Goal: Transaction & Acquisition: Purchase product/service

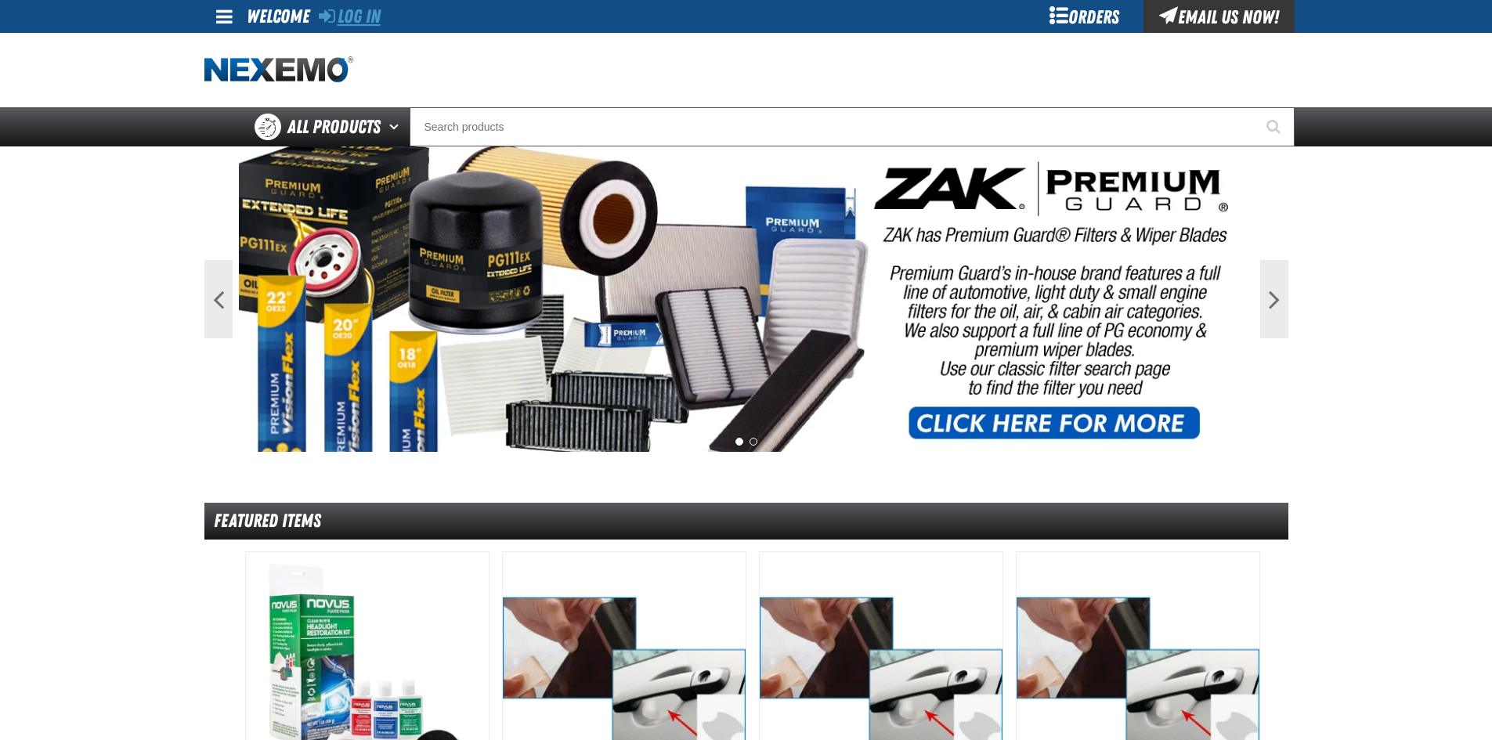
click at [355, 20] on link "Log In" at bounding box center [350, 16] width 62 height 22
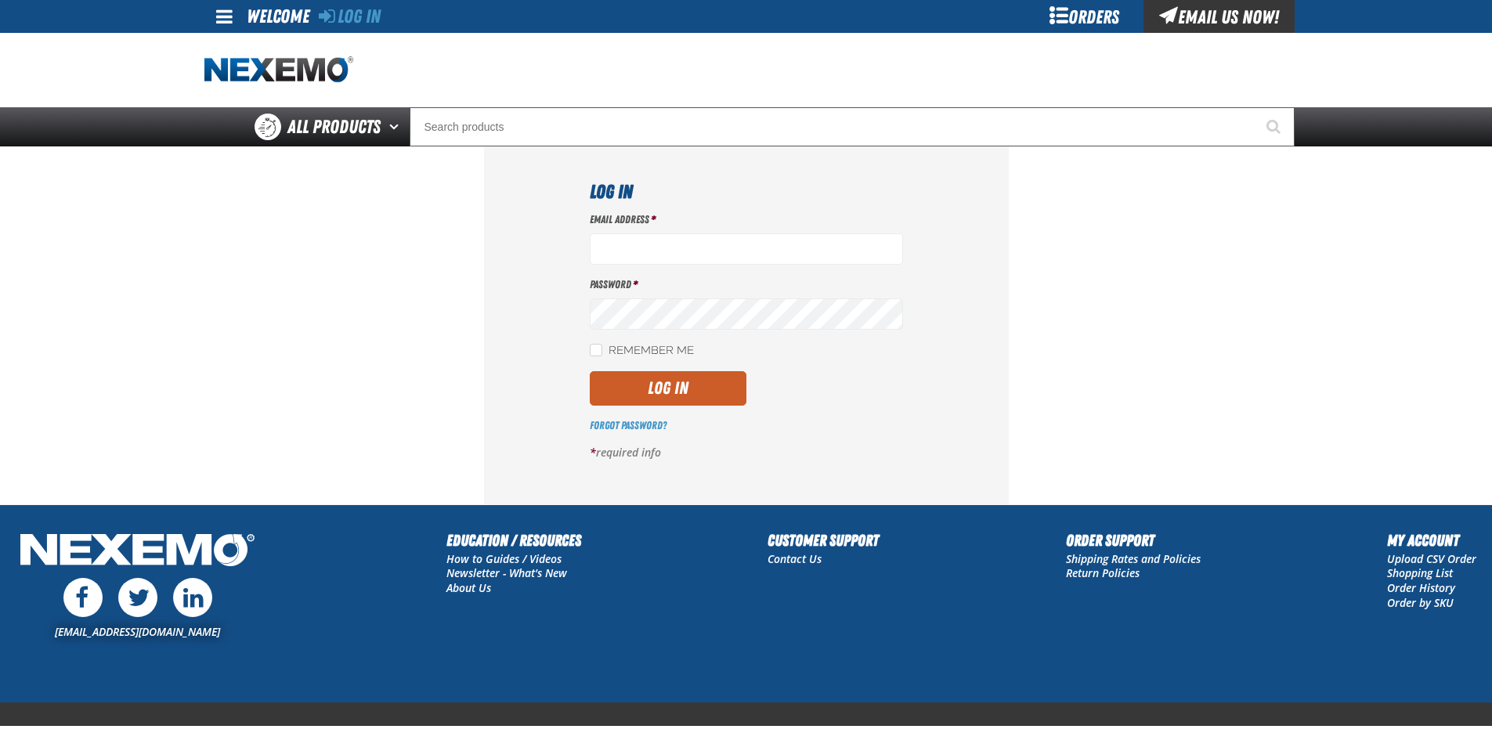
type input "[EMAIL_ADDRESS][DOMAIN_NAME]"
click at [940, 391] on div "Log In Email Address * [EMAIL_ADDRESS][DOMAIN_NAME] Password * Remember Me Log …" at bounding box center [746, 324] width 525 height 357
click at [644, 384] on button "Log In" at bounding box center [668, 388] width 157 height 34
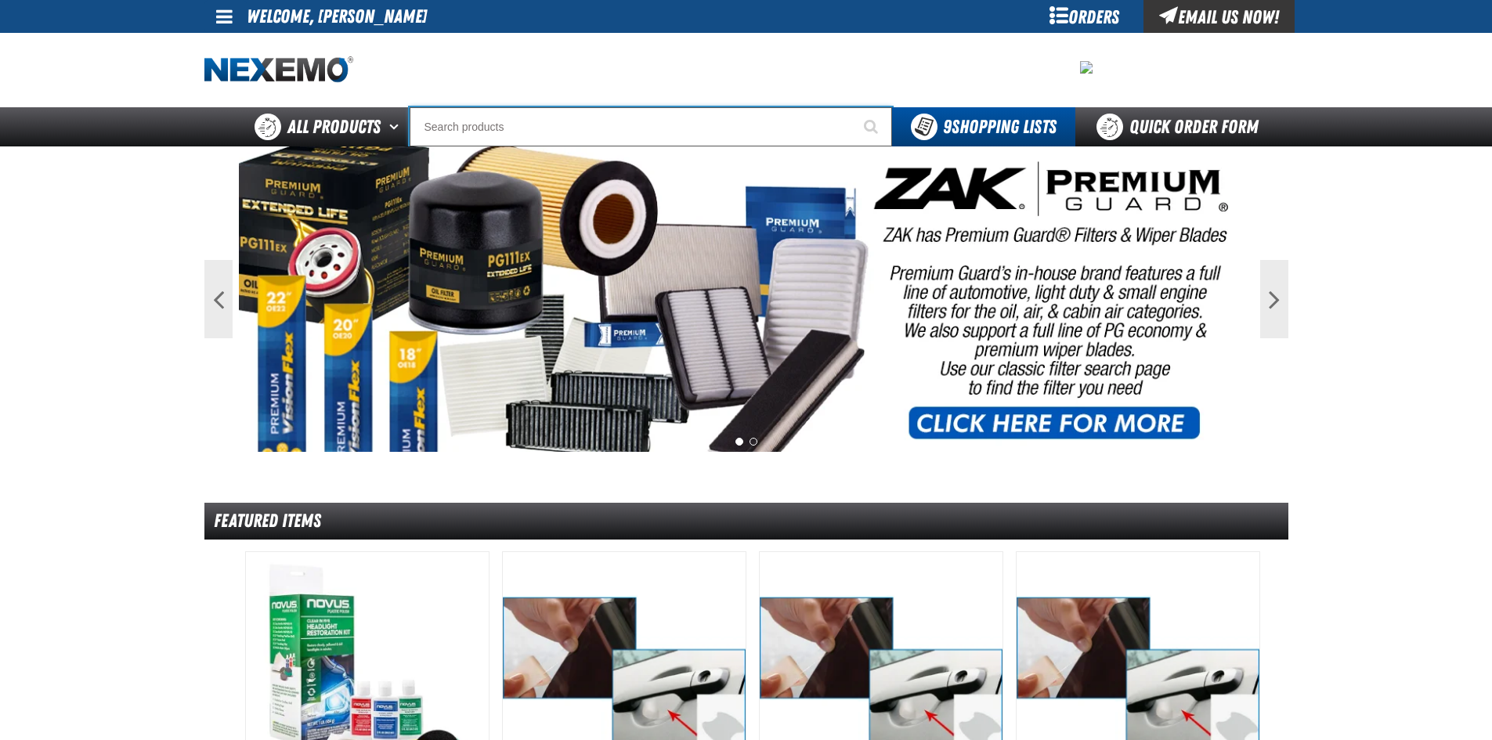
click at [481, 124] on input "Search" at bounding box center [650, 126] width 482 height 39
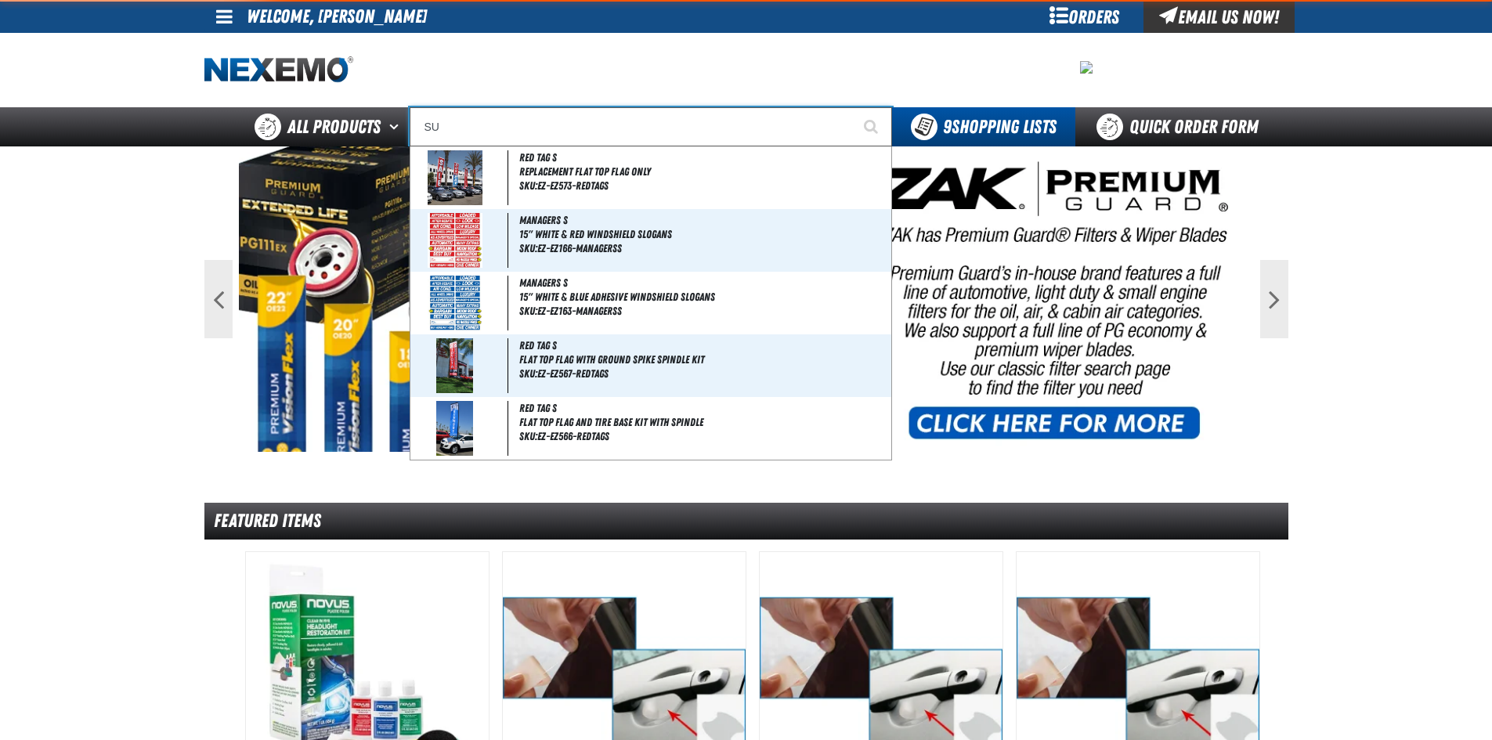
type input "SUR"
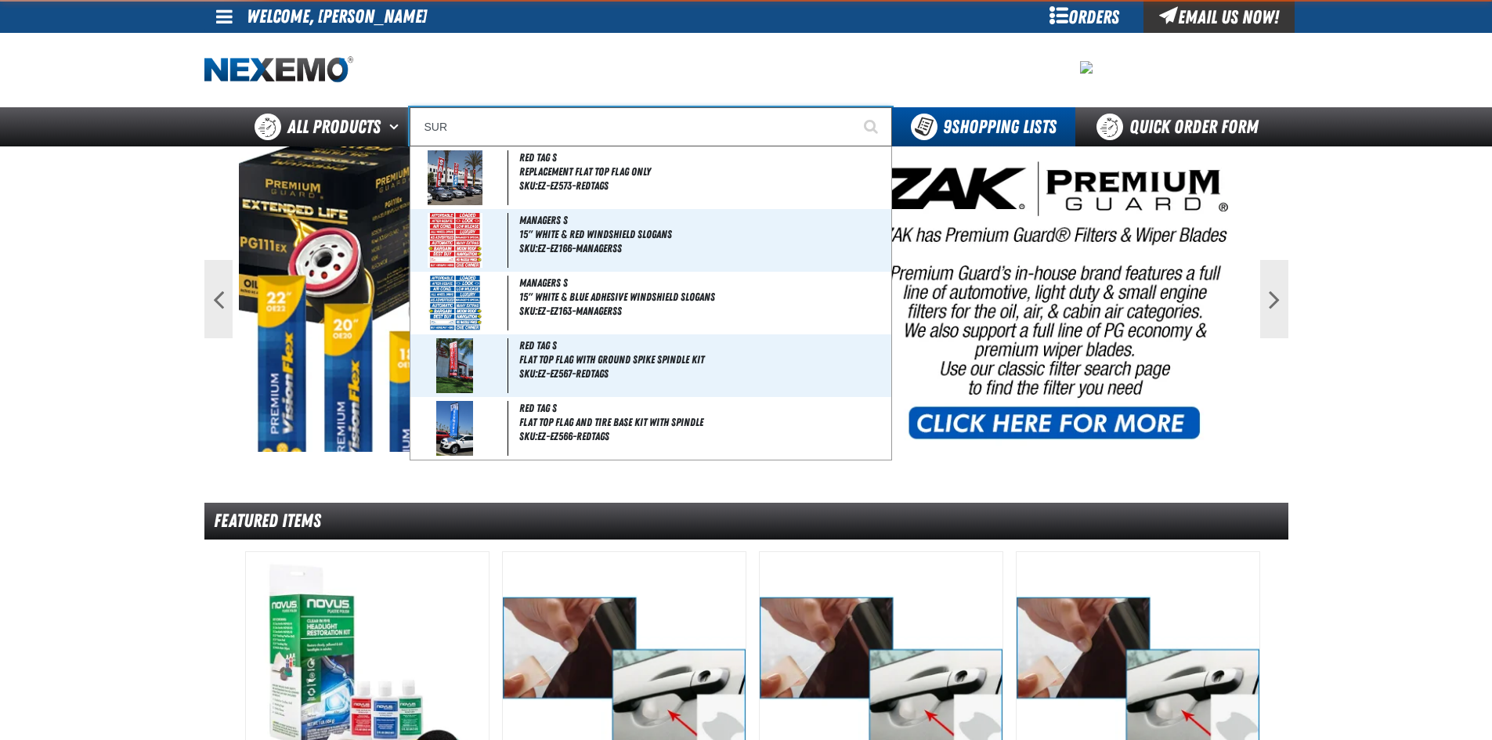
type input "SURe Shot Quick Fill Fittings - Quick Disconnect"
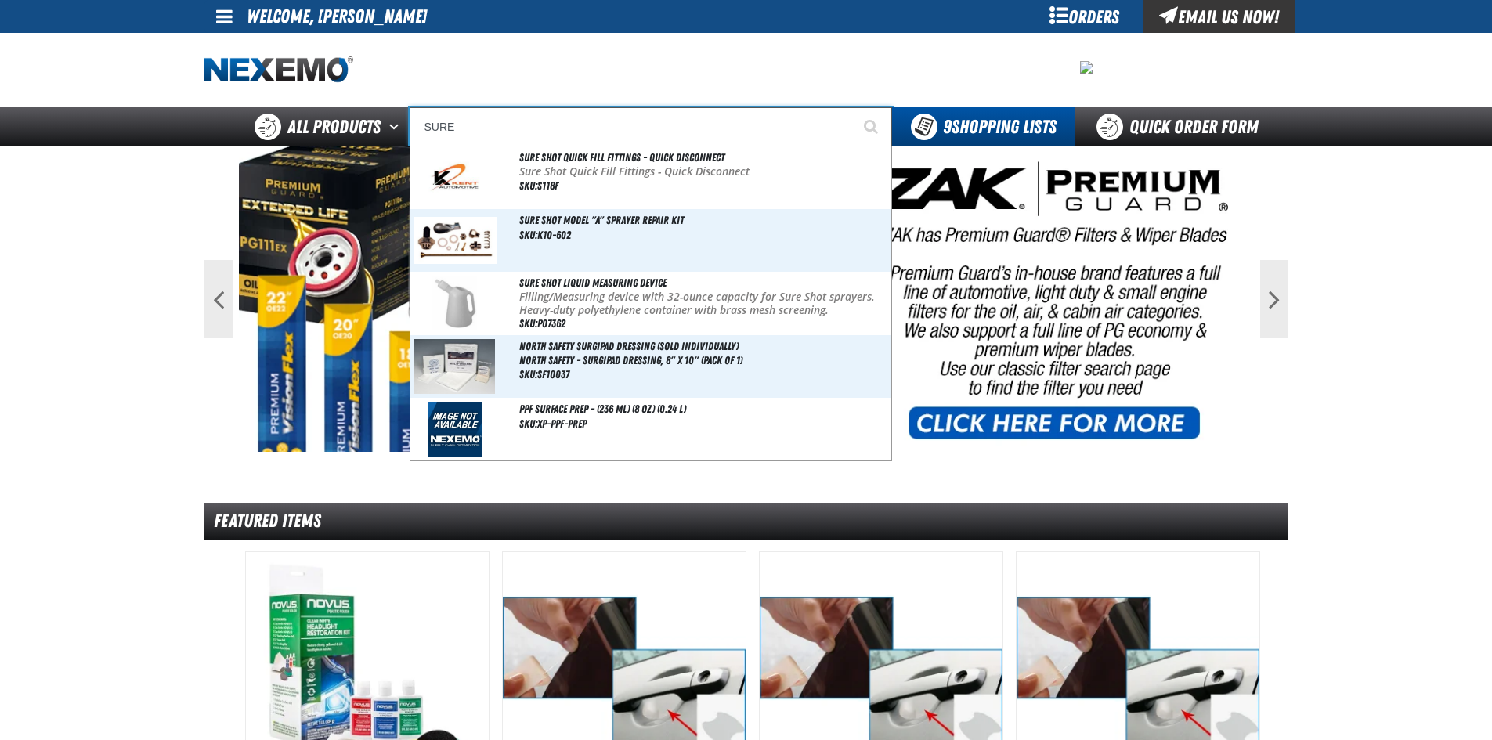
type input "SURE S"
type input "SURE Shot Liquid Measuring Device"
type input "SURE SH"
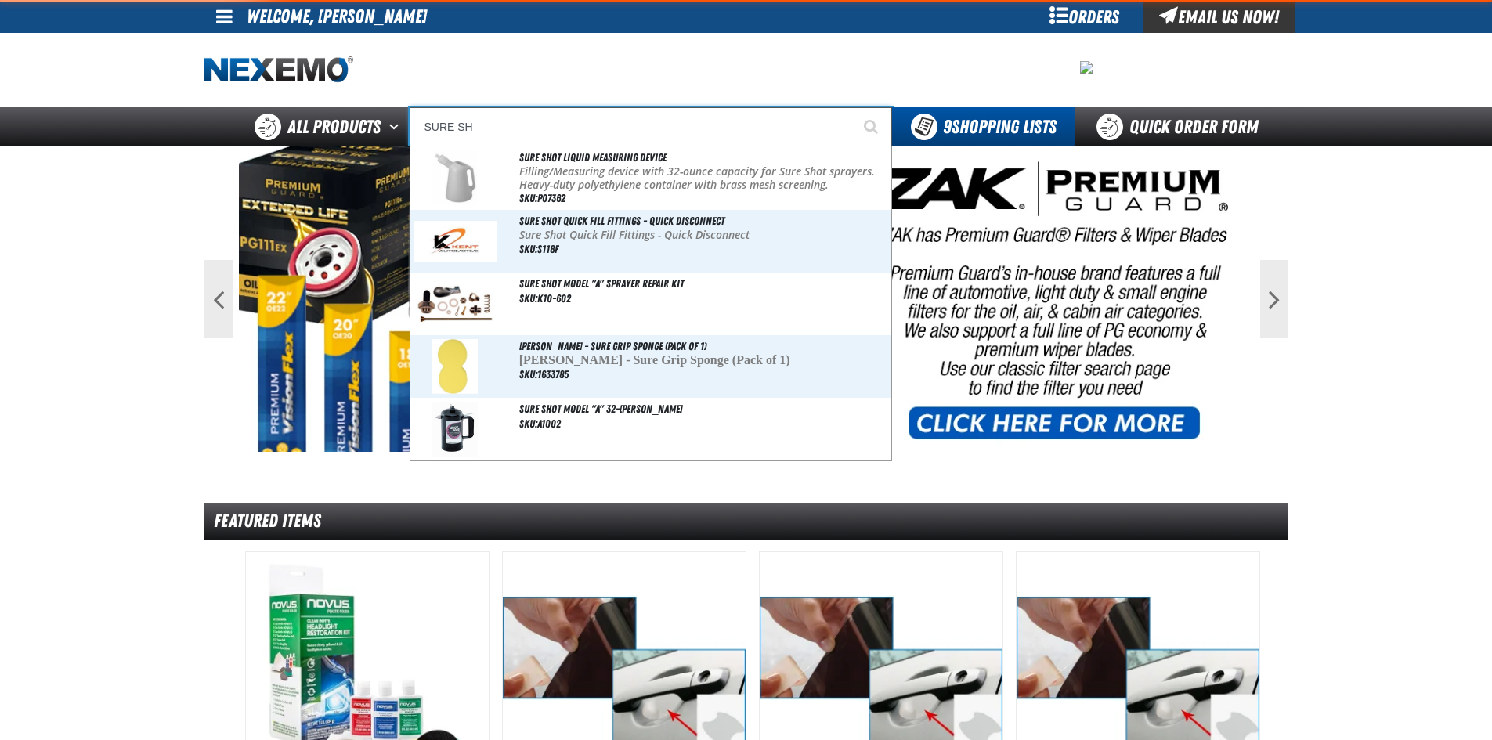
type input "SURE SHot Liquid Measuring Device"
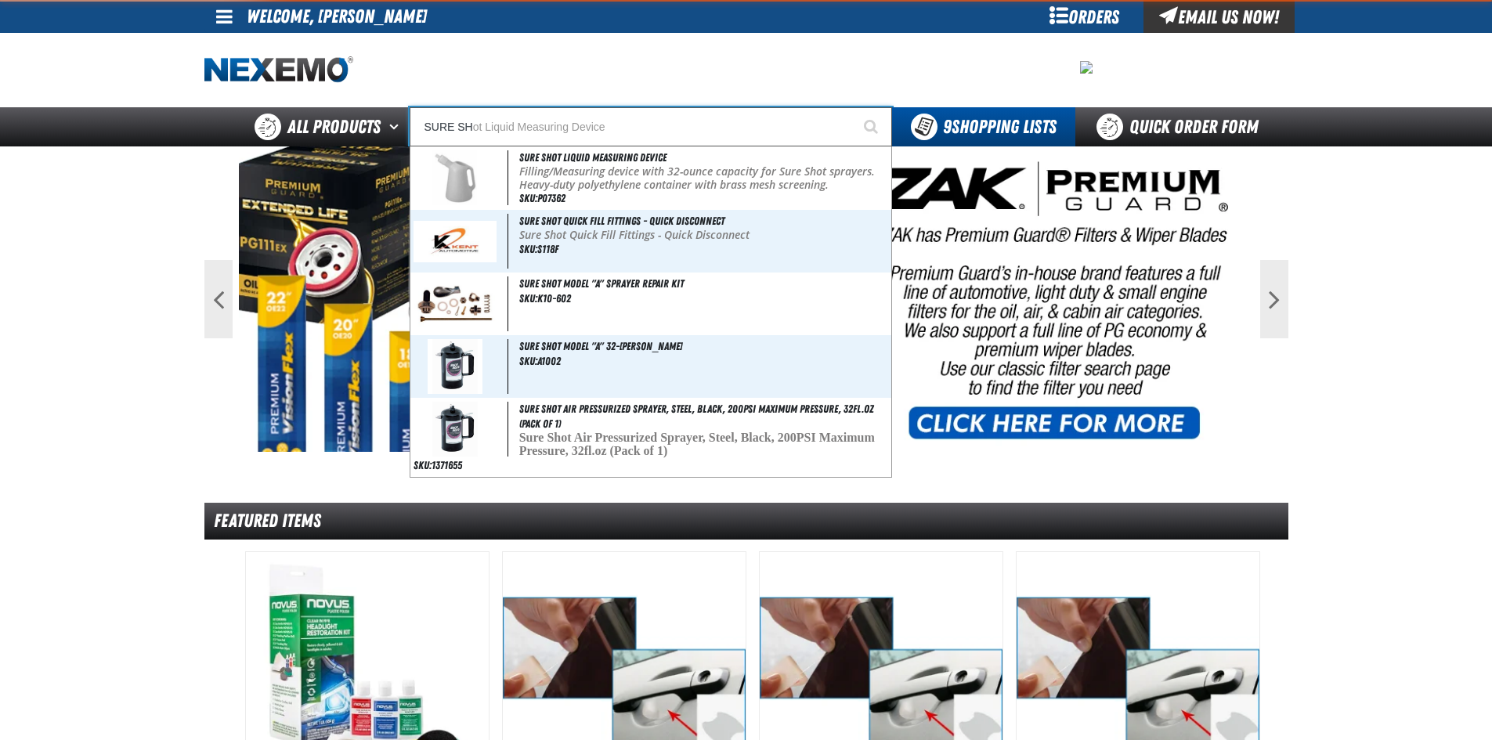
type input "SURE SHO"
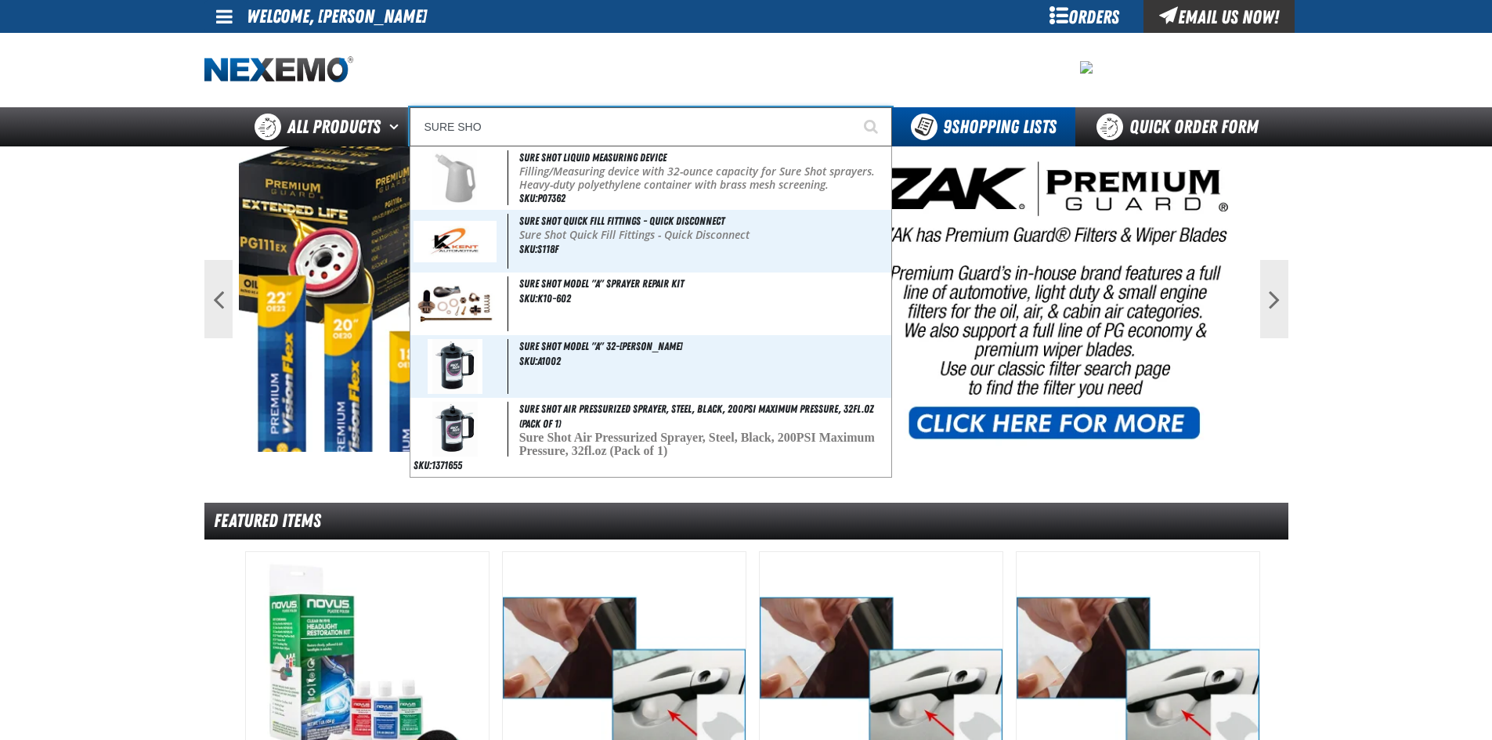
type input "SURE SHOt Liquid Measuring Device"
type input "SURE SHOT"
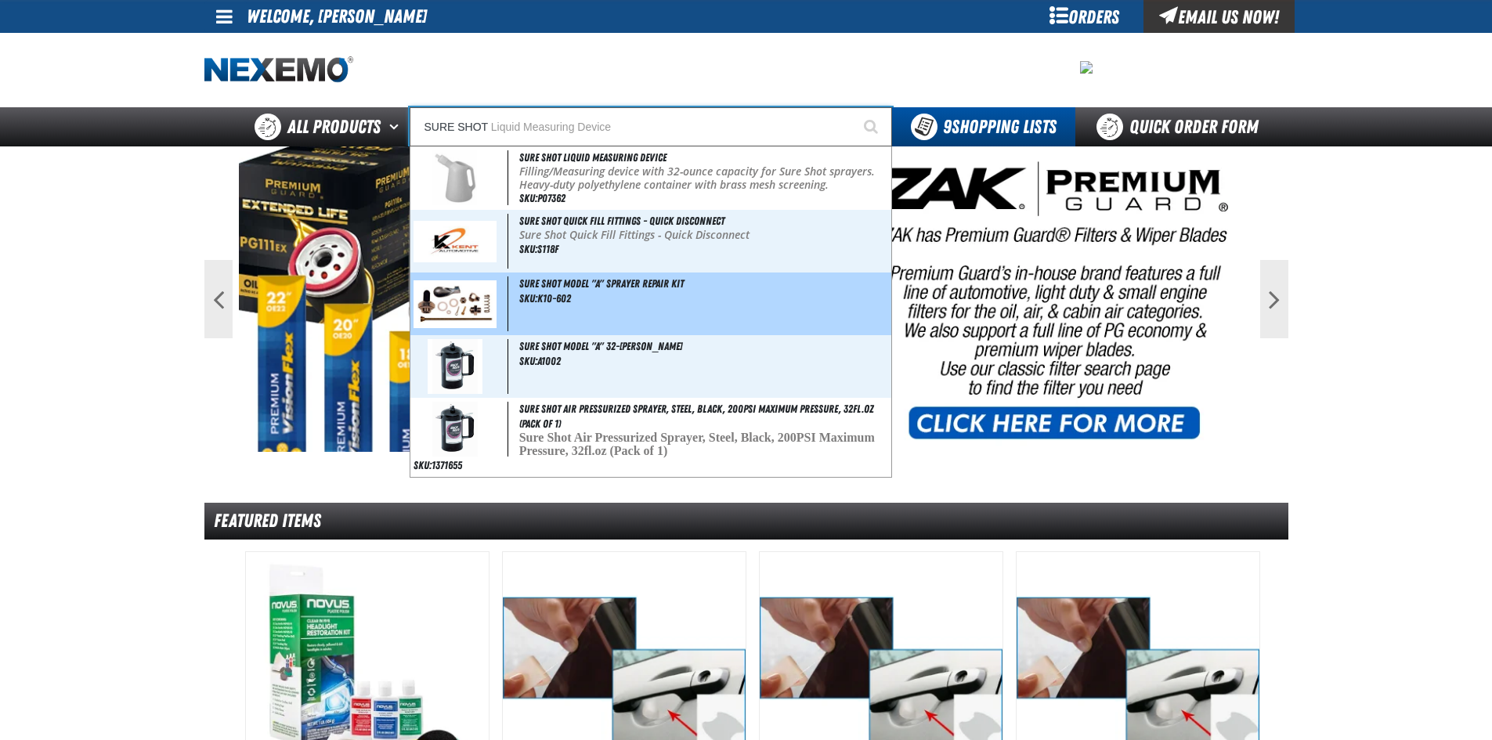
type input "SURE SHOT Liquid Measuring Device"
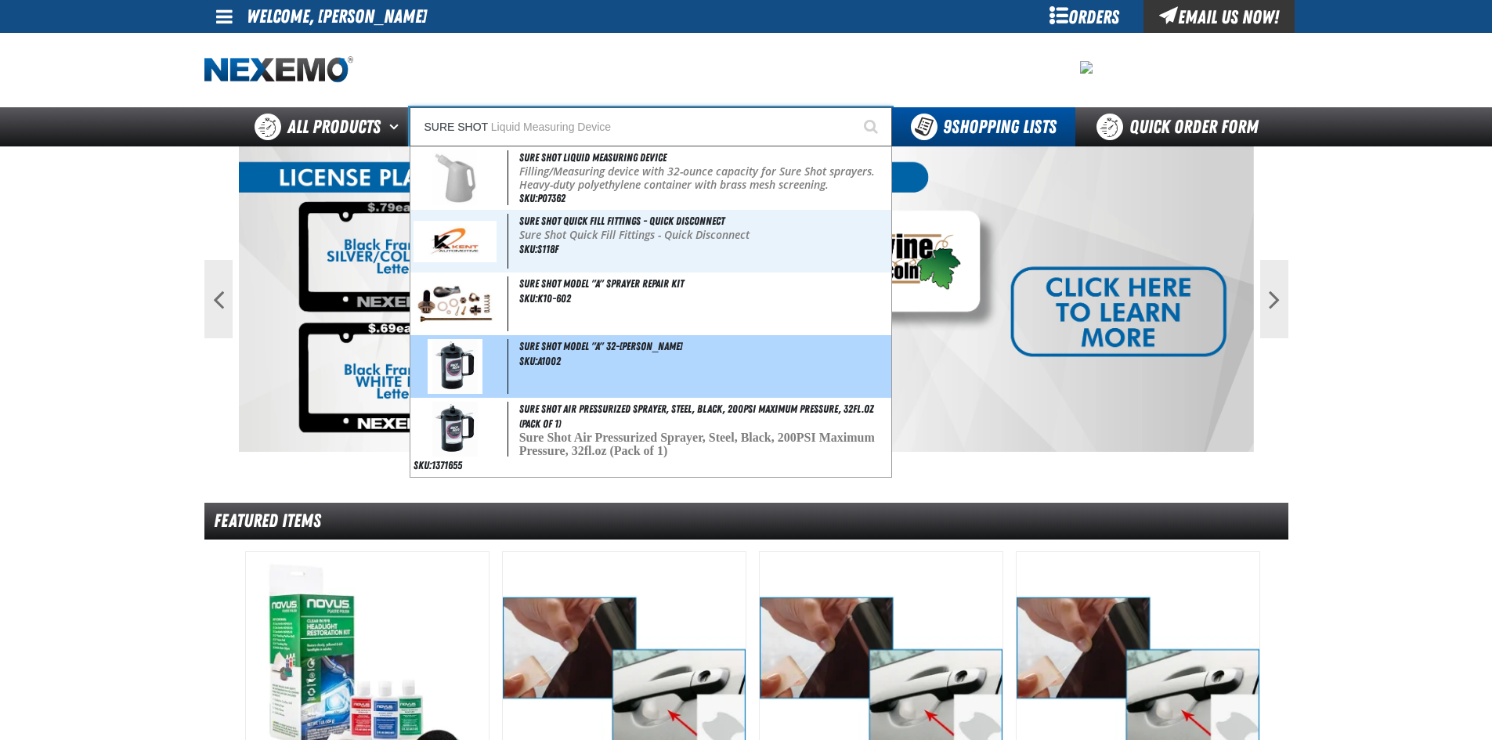
click at [550, 347] on span "Sure Shot Model "A" 32-[PERSON_NAME]" at bounding box center [601, 346] width 164 height 13
type input "Sure Shot Model "A" 32-[PERSON_NAME]"
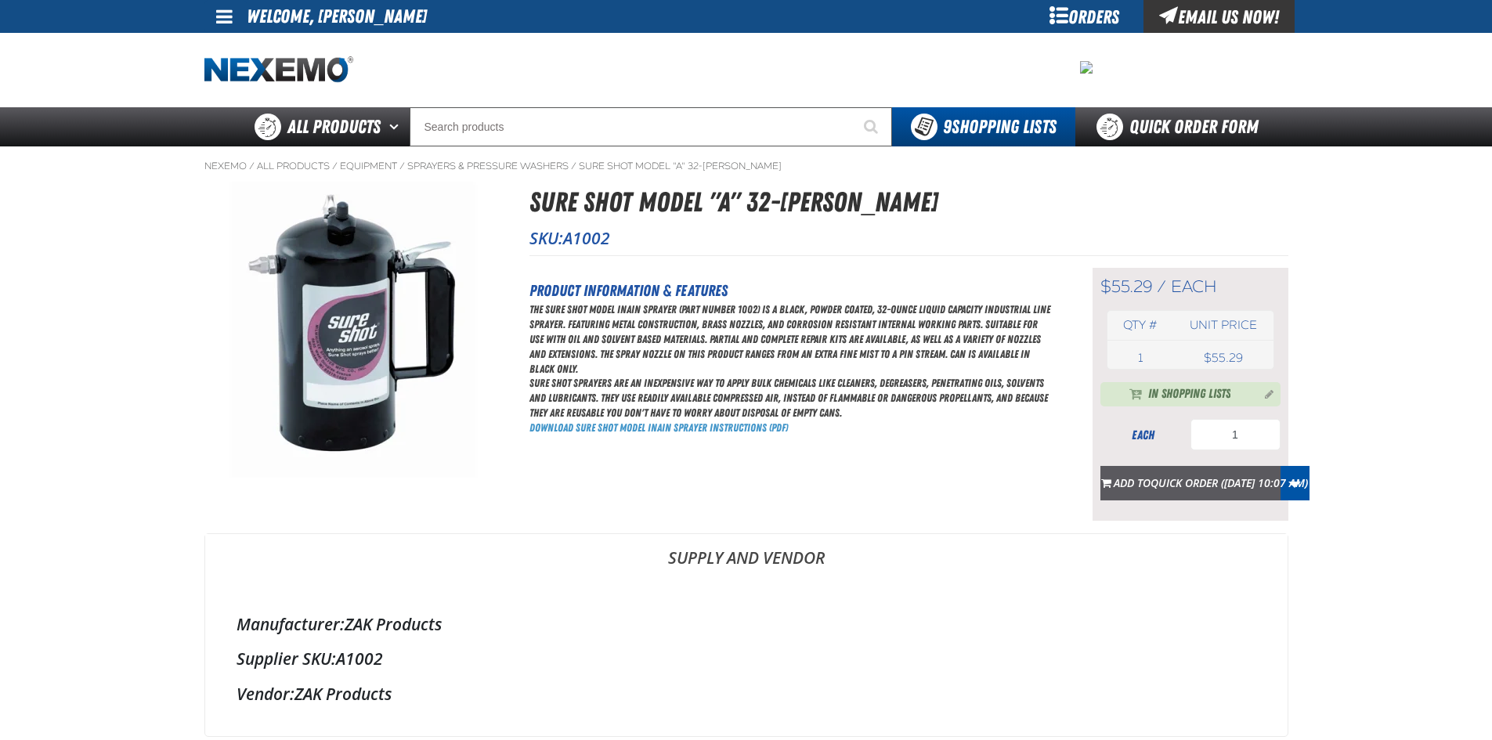
click at [1183, 485] on span "Quick Order ([DATE] 10:07 AM)" at bounding box center [1228, 482] width 157 height 15
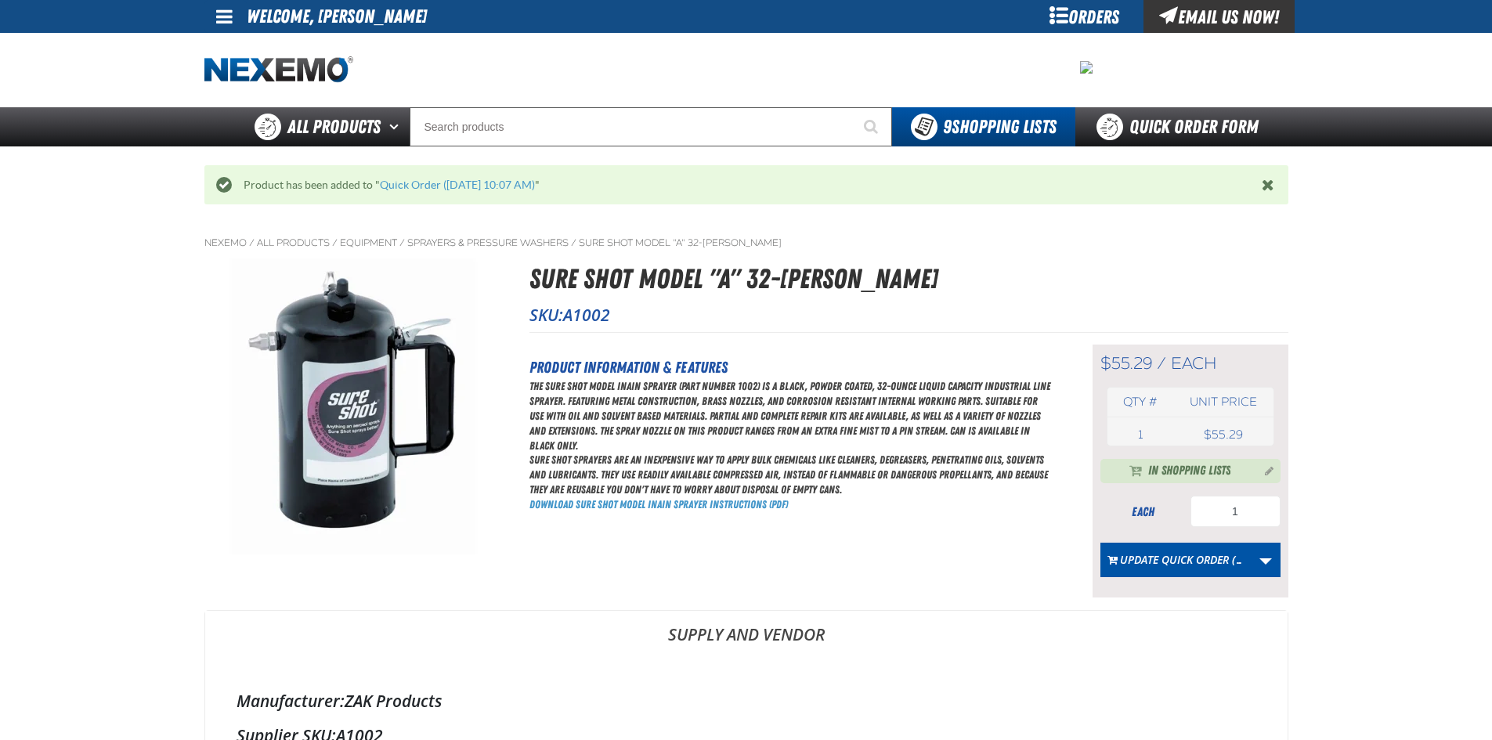
click at [585, 316] on span "A1002" at bounding box center [586, 315] width 47 height 22
copy span "A1002"
click at [1221, 116] on link "Quick Order Form" at bounding box center [1181, 126] width 212 height 39
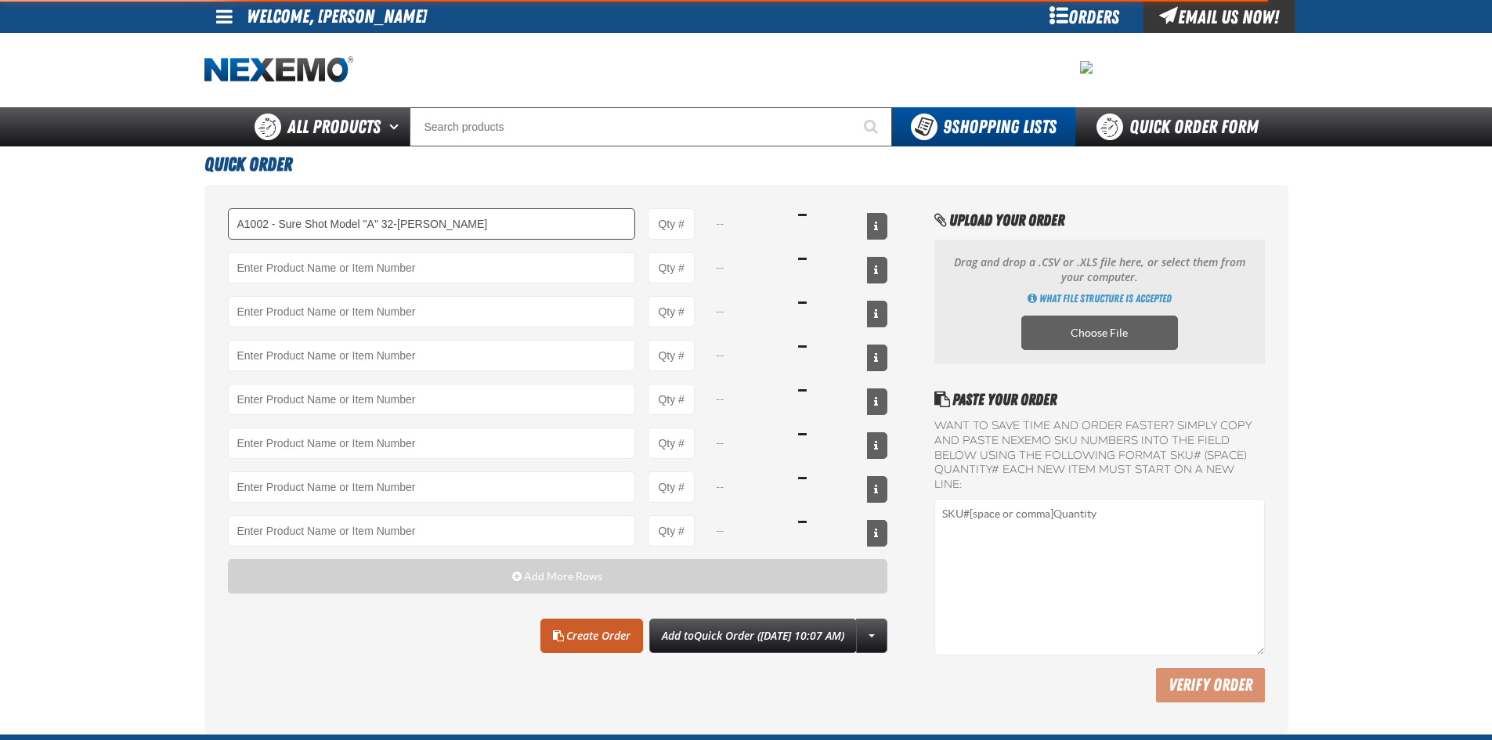
type input "A1002 - Sure Shot Model &quot;A&quot; 32-Ounce Sprayer"
type input "1"
select select "each"
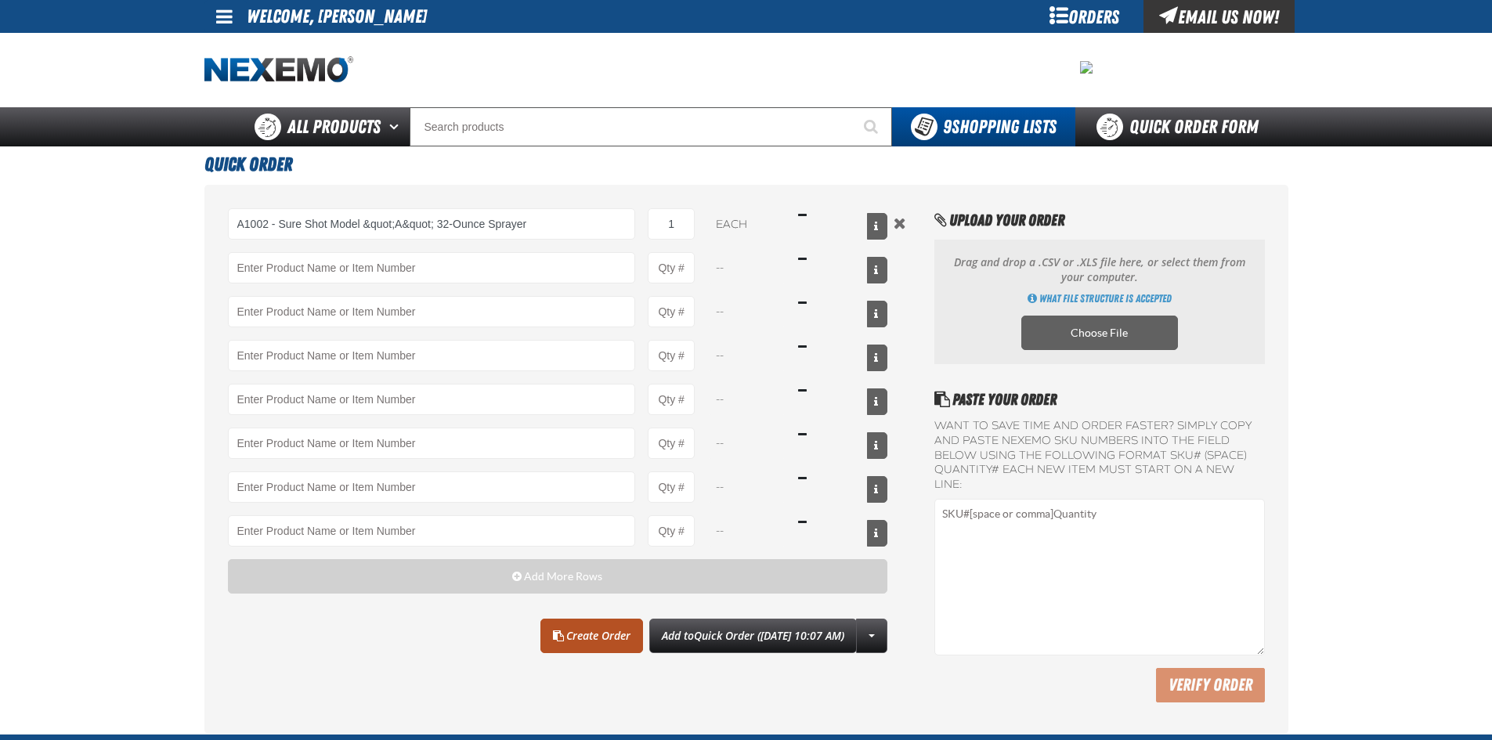
click at [590, 629] on link "Create Order" at bounding box center [591, 636] width 103 height 34
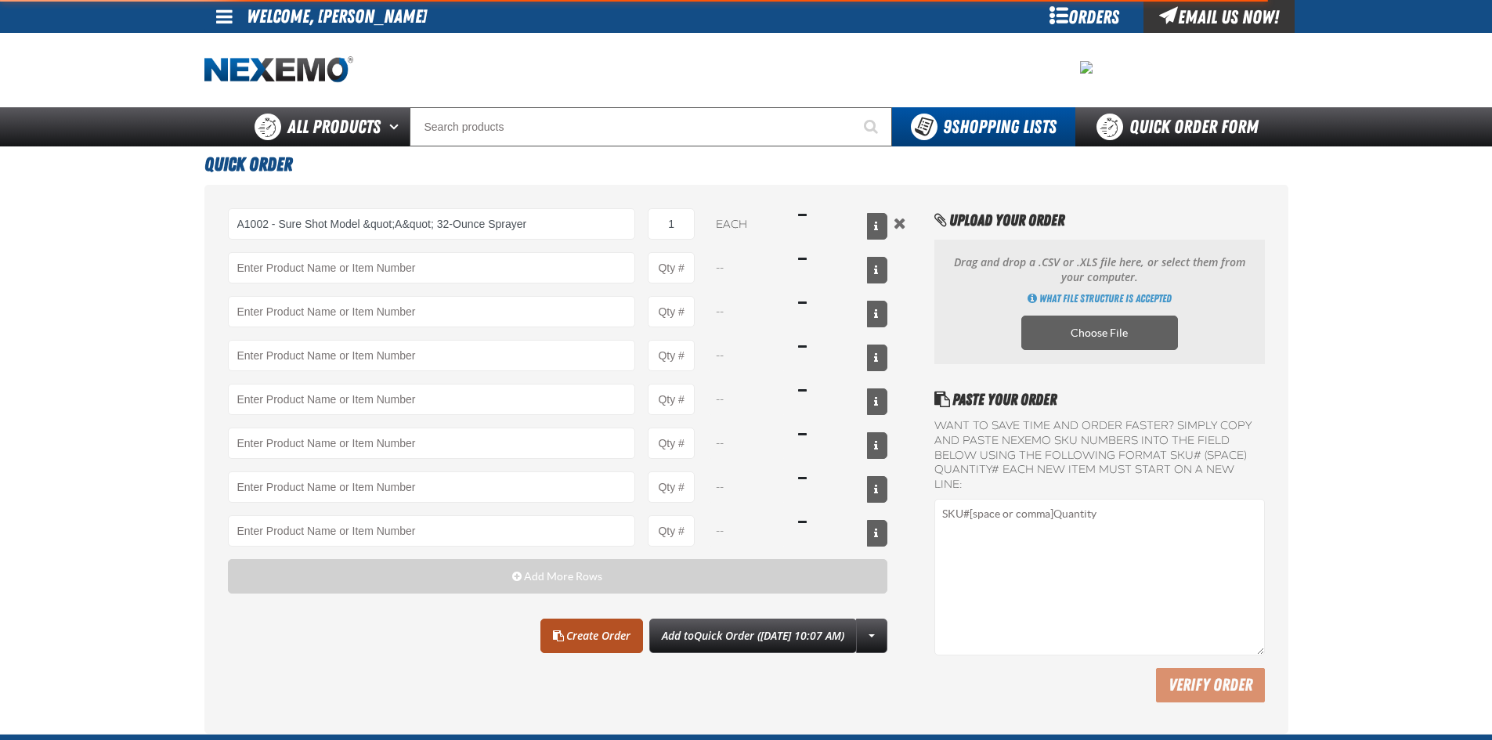
type input "A1002 - Sure Shot Model &quot;A&quot; 32-Ounce Sprayer"
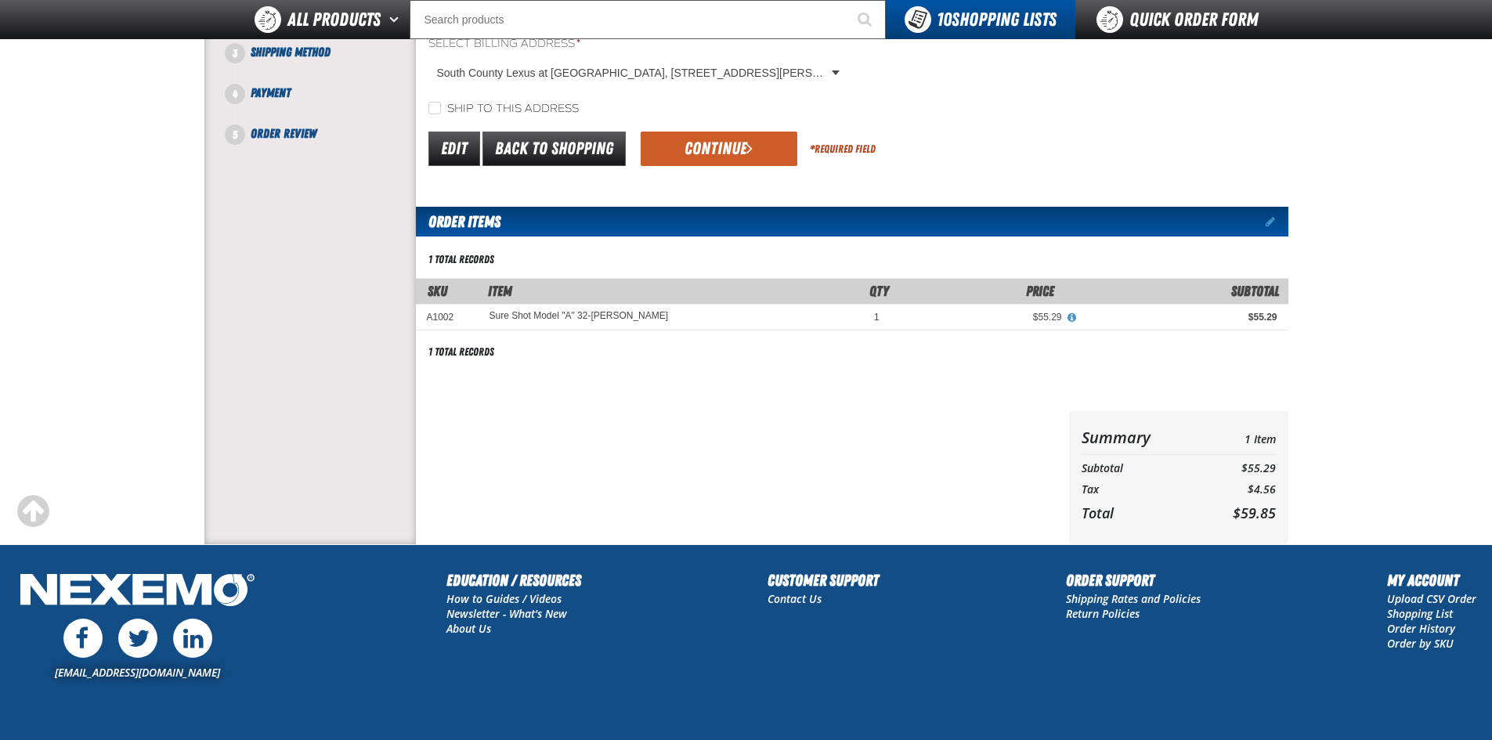
scroll to position [78, 0]
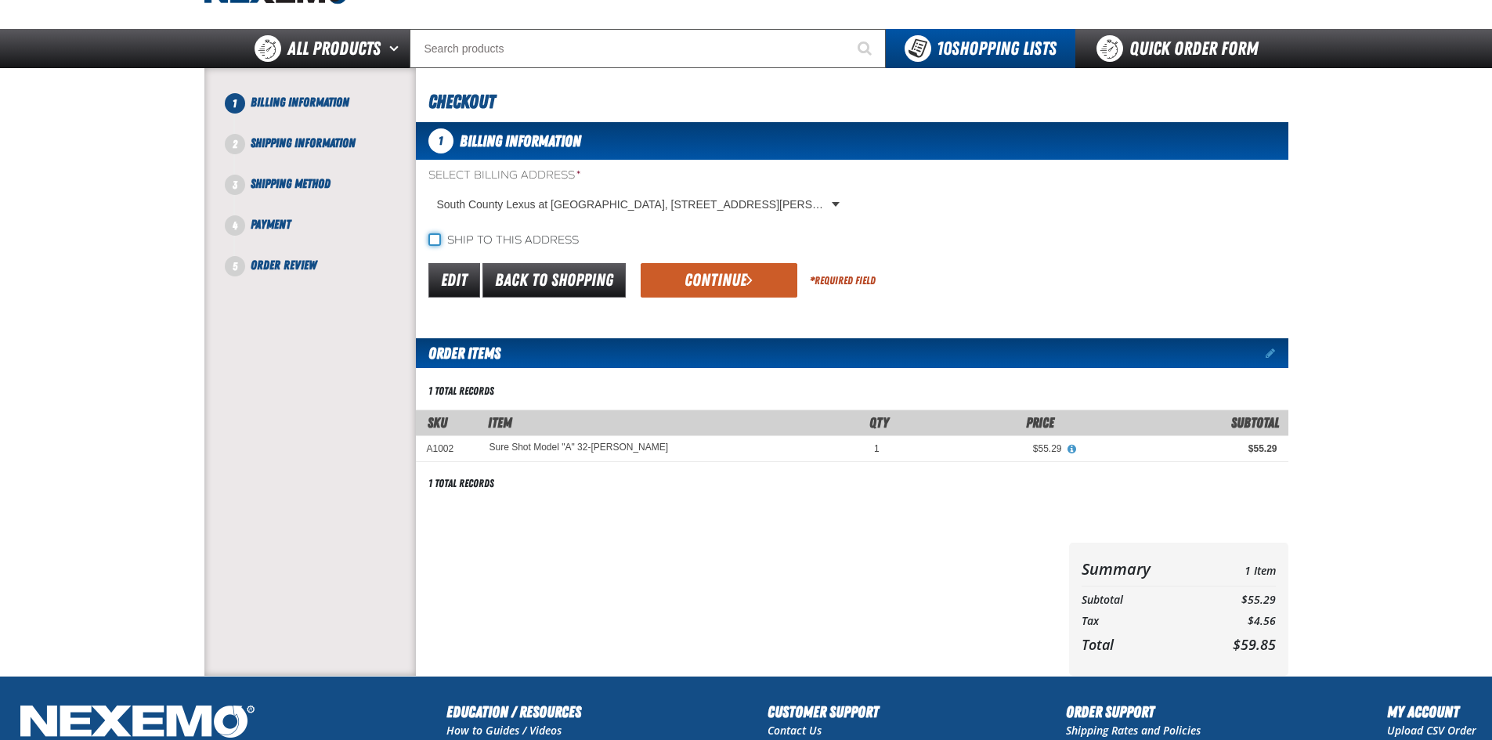
click at [433, 238] on input "Ship to this address" at bounding box center [434, 239] width 13 height 13
checkbox input "true"
click at [687, 278] on button "Continue" at bounding box center [718, 280] width 157 height 34
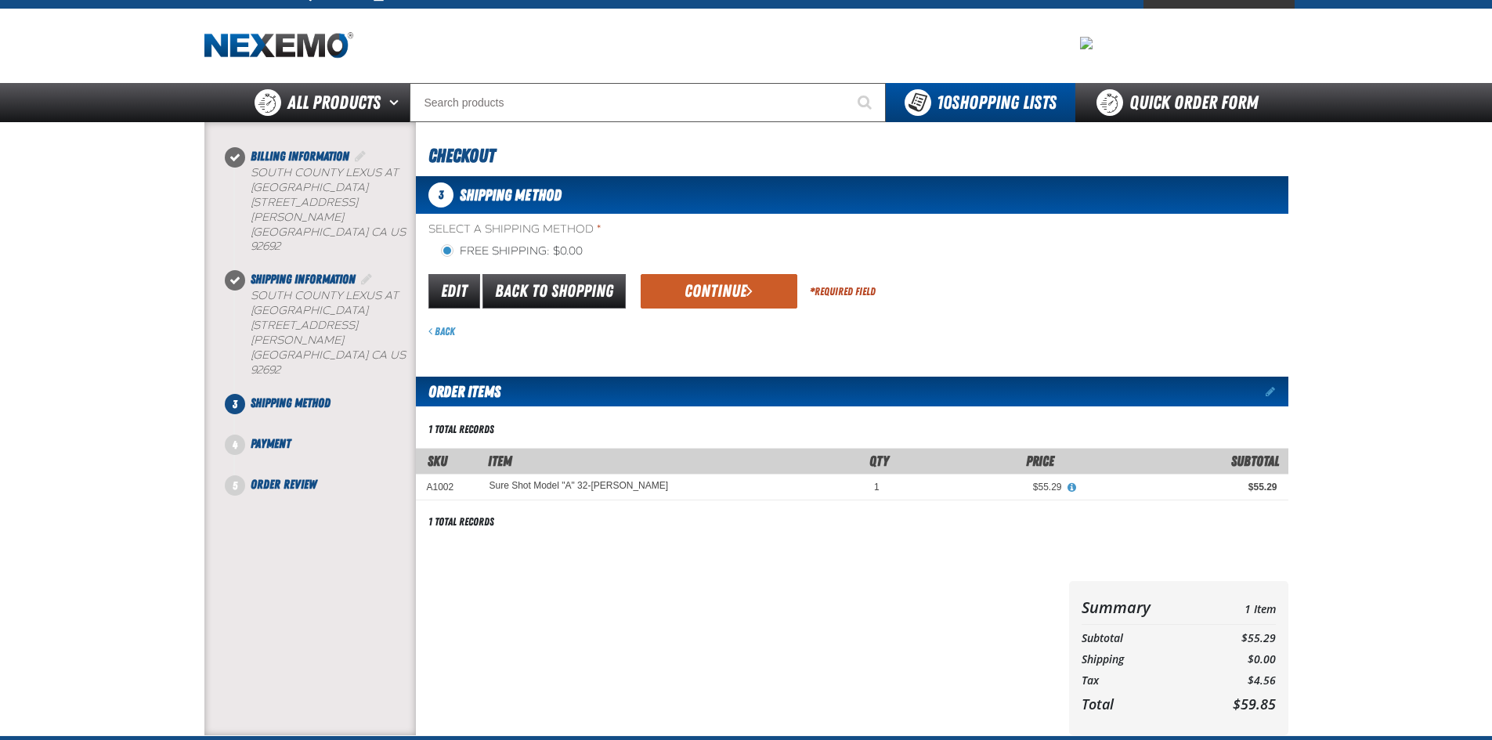
scroll to position [0, 0]
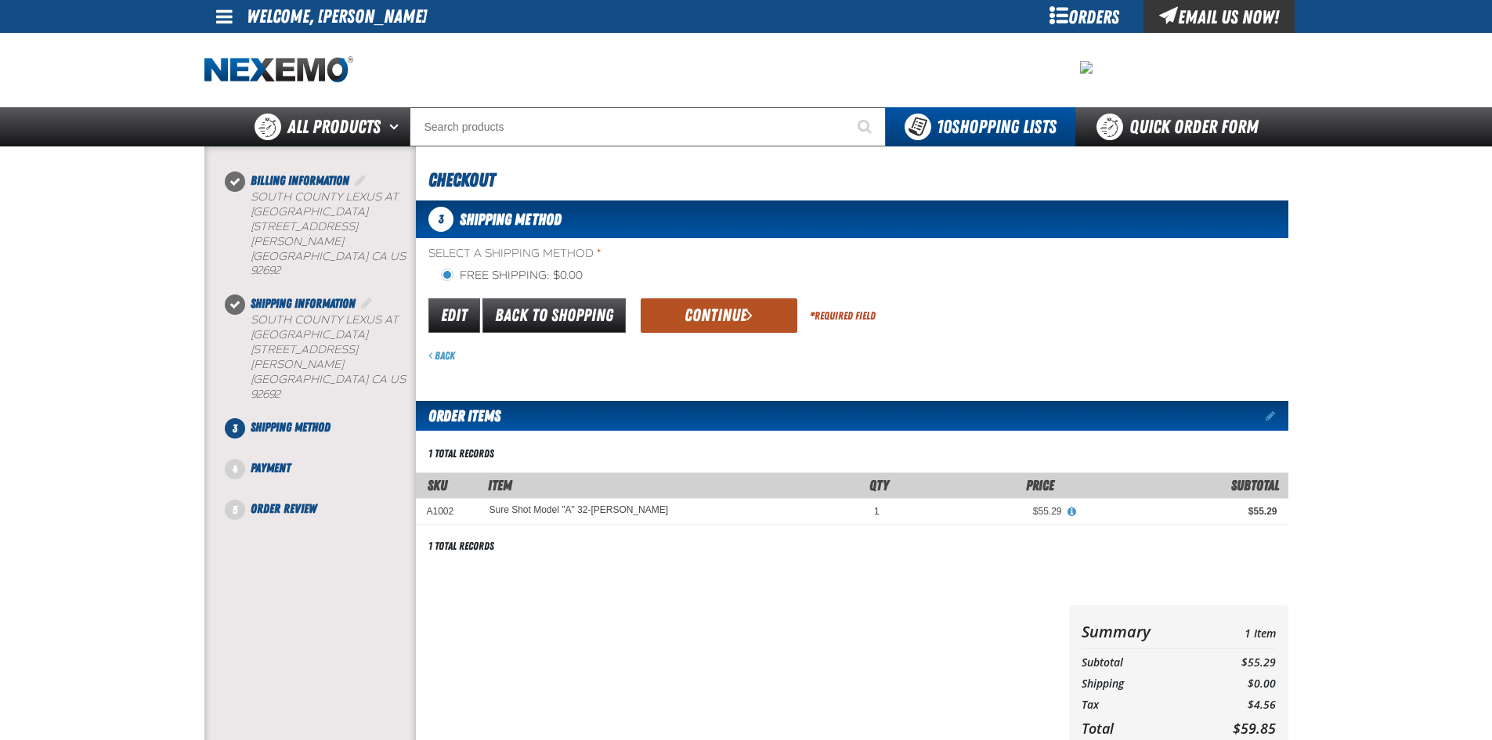
click at [695, 315] on button "Continue" at bounding box center [718, 315] width 157 height 34
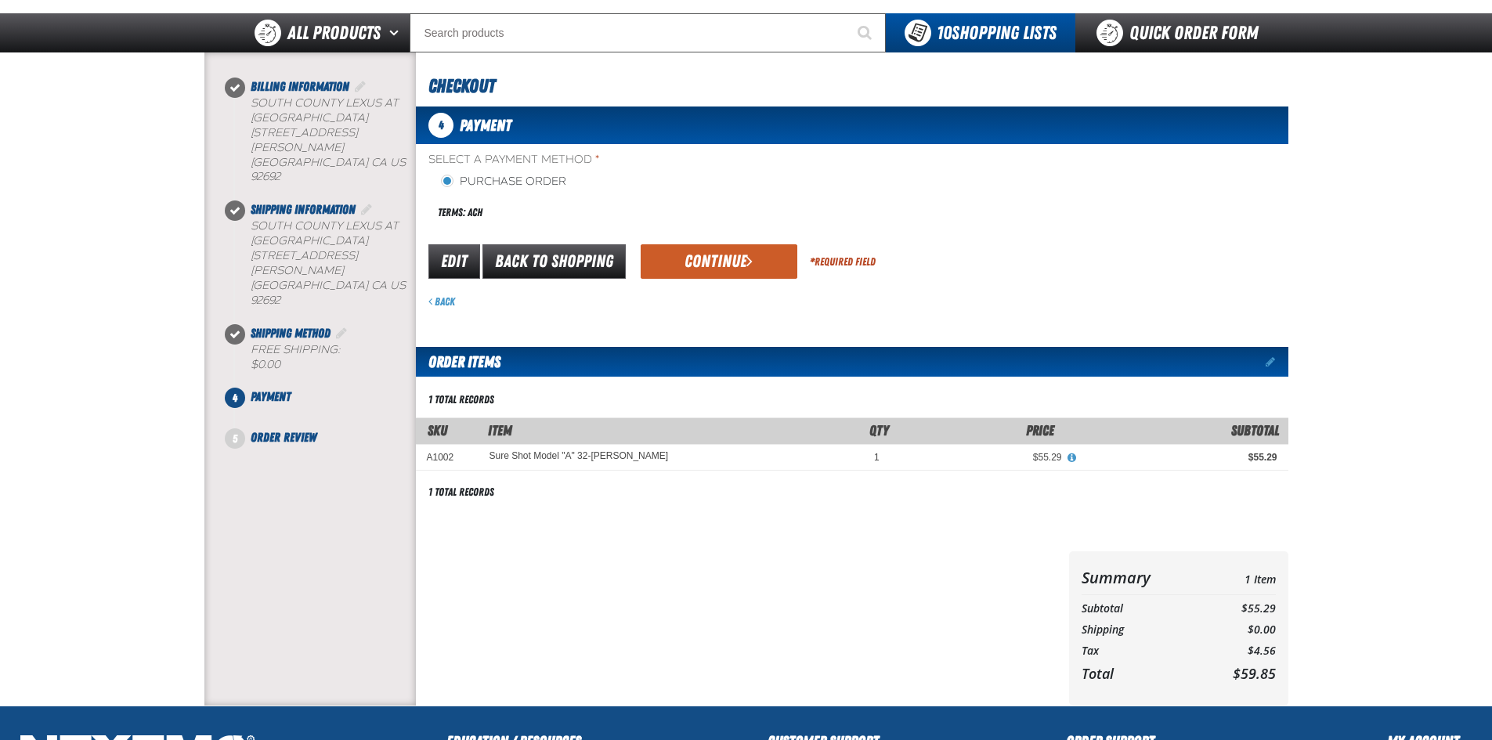
scroll to position [85, 0]
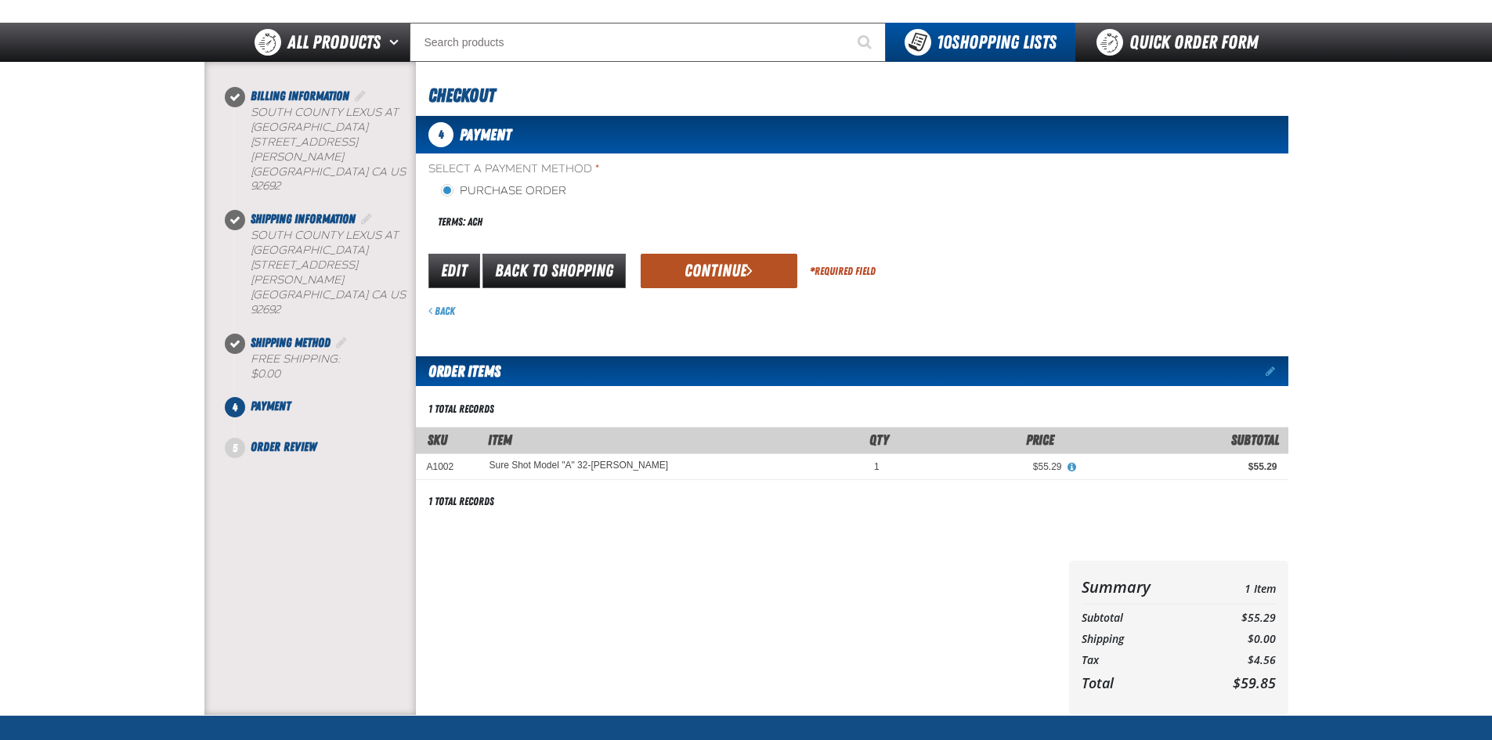
click at [701, 266] on button "Continue" at bounding box center [718, 271] width 157 height 34
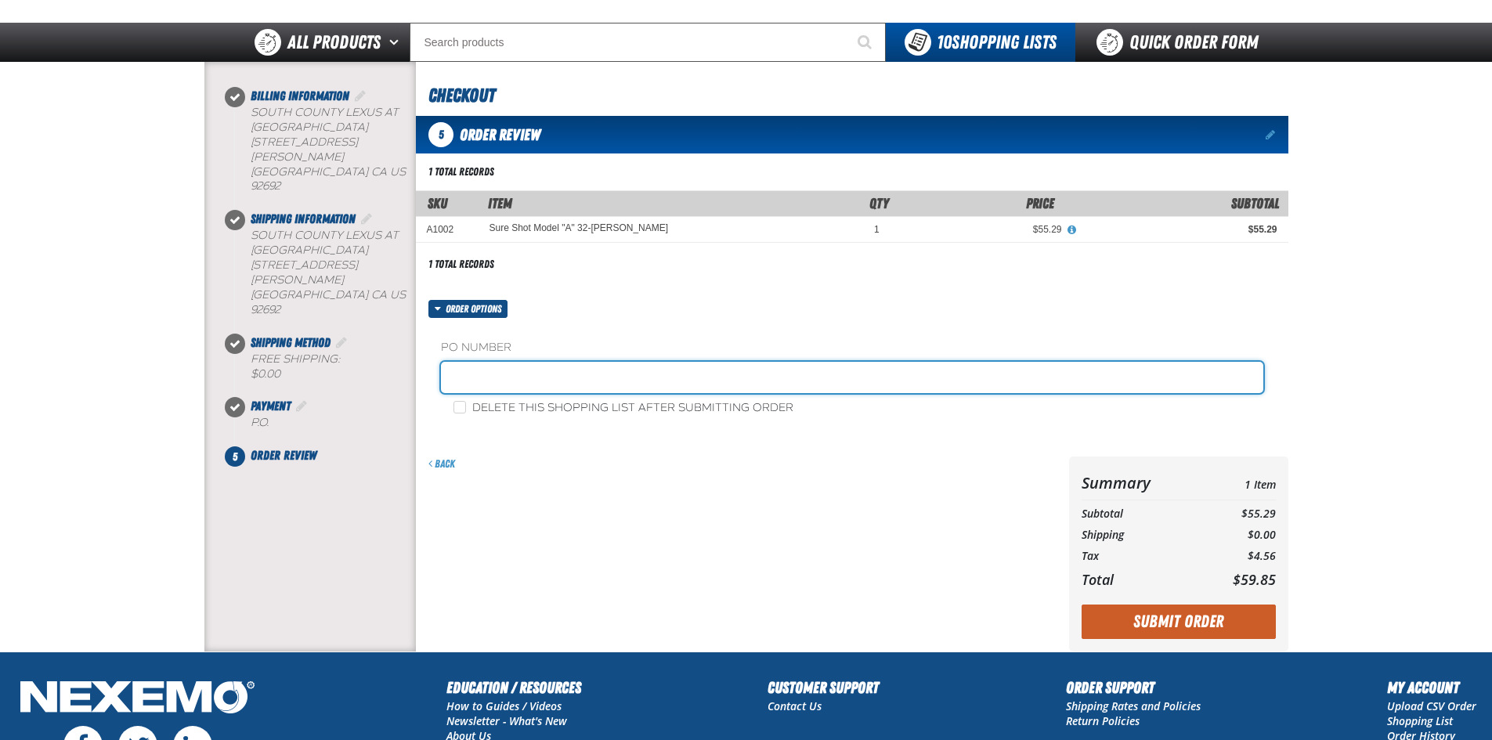
click at [489, 377] on input "text" at bounding box center [852, 377] width 822 height 31
type input "81325LC"
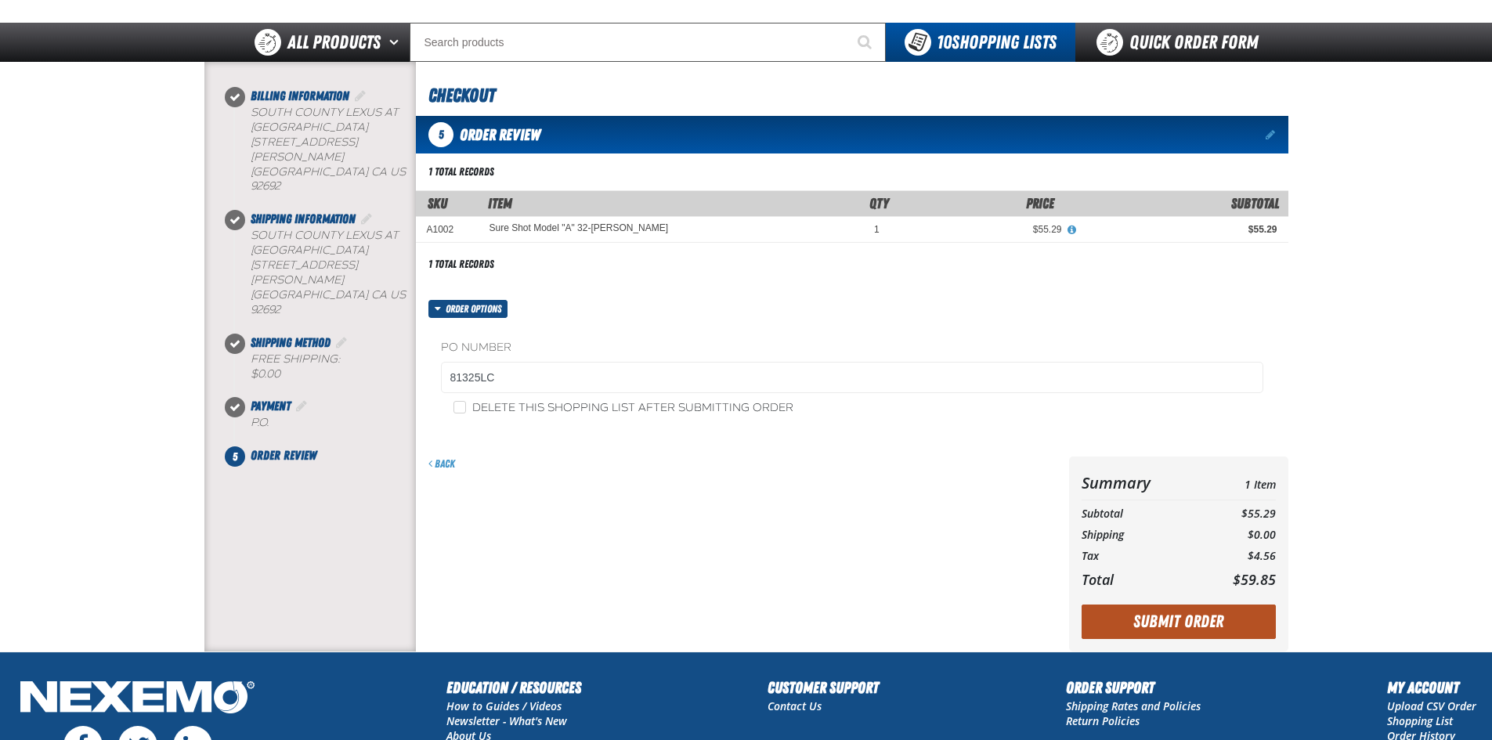
click at [1185, 612] on button "Submit Order" at bounding box center [1178, 621] width 194 height 34
